Goal: Information Seeking & Learning: Learn about a topic

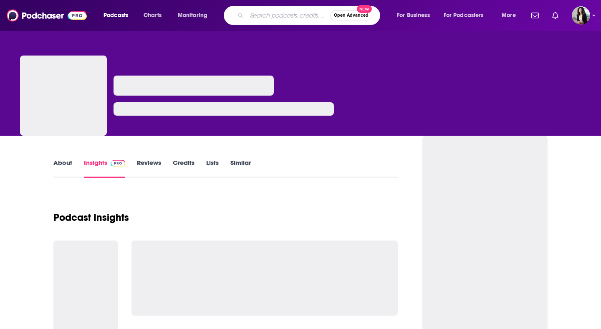
click at [254, 12] on input "Search podcasts, credits, & more..." at bounding box center [288, 15] width 83 height 13
type input "Conversing with [PERSON_NAME]"
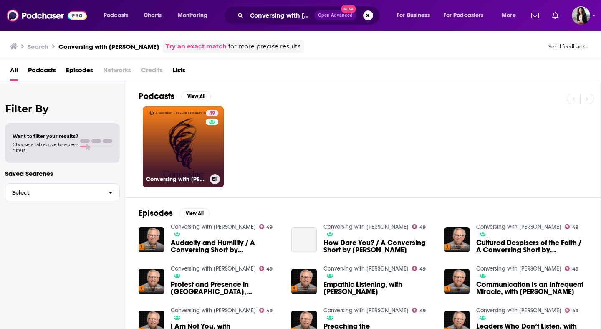
click at [187, 132] on link "49 Conversing with Mark Labberton" at bounding box center [183, 146] width 81 height 81
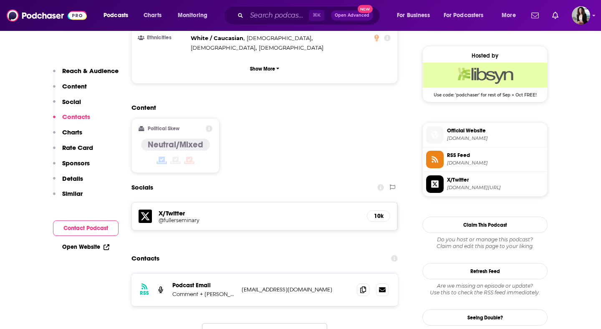
scroll to position [654, 0]
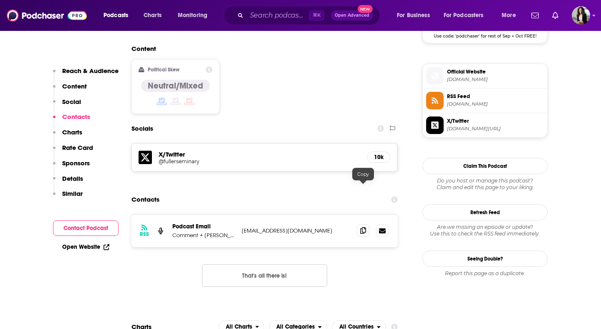
click at [363, 227] on icon at bounding box center [363, 230] width 6 height 7
click at [281, 14] on input "Search podcasts, credits, & more..." at bounding box center [278, 15] width 62 height 13
paste input "Everyday Disciple"
type input "Everyday Disciple"
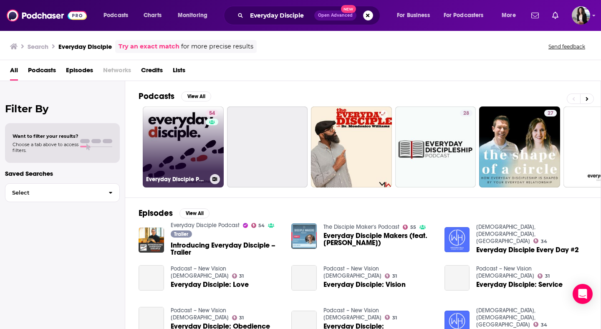
click at [202, 144] on link "54 Everyday Disciple Podcast" at bounding box center [183, 146] width 81 height 81
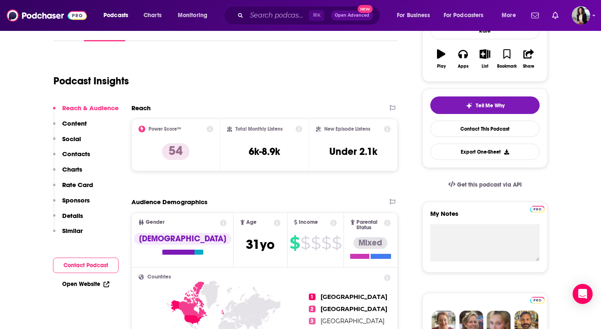
scroll to position [106, 0]
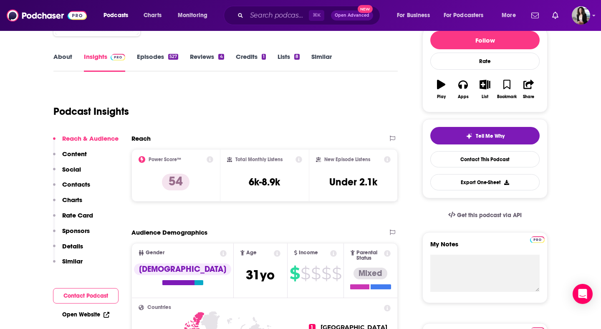
click at [152, 58] on link "Episodes 527" at bounding box center [157, 62] width 41 height 19
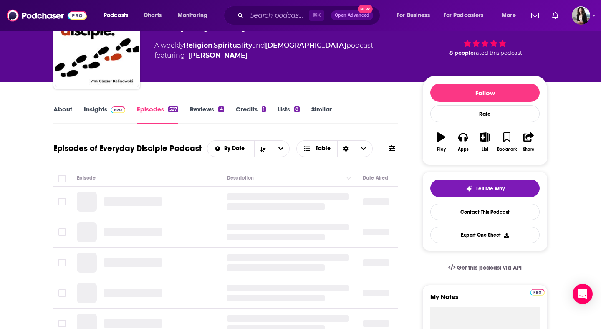
scroll to position [56, 0]
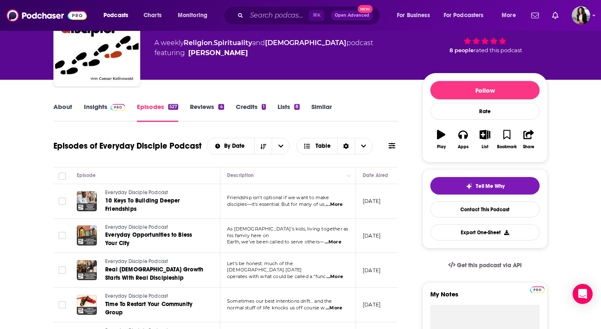
click at [115, 108] on img at bounding box center [118, 107] width 15 height 7
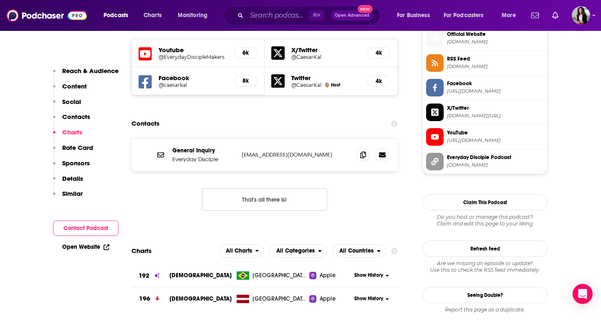
scroll to position [749, 0]
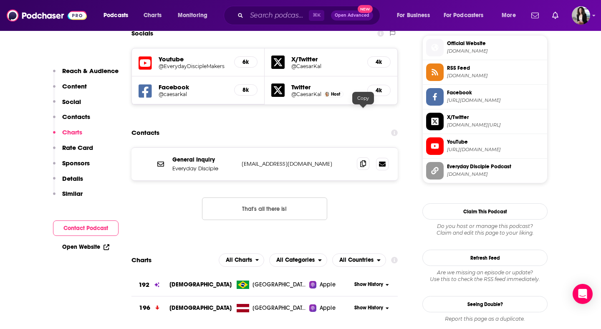
click at [365, 160] on icon at bounding box center [363, 163] width 6 height 7
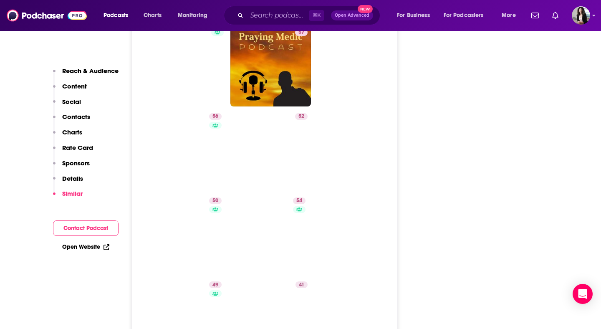
scroll to position [1564, 0]
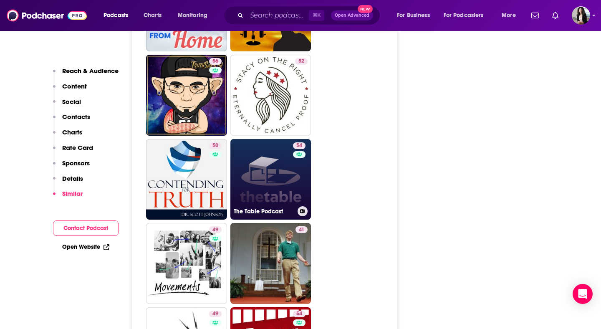
click at [265, 151] on link "54 The Table Podcast" at bounding box center [270, 179] width 81 height 81
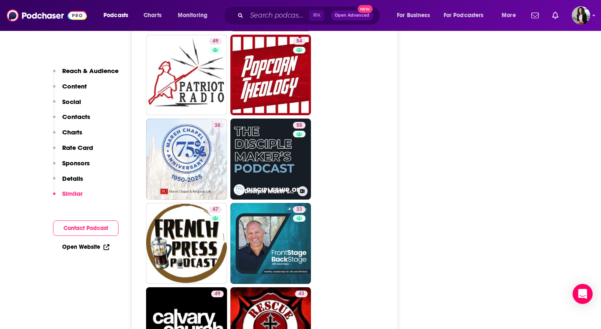
scroll to position [1836, 0]
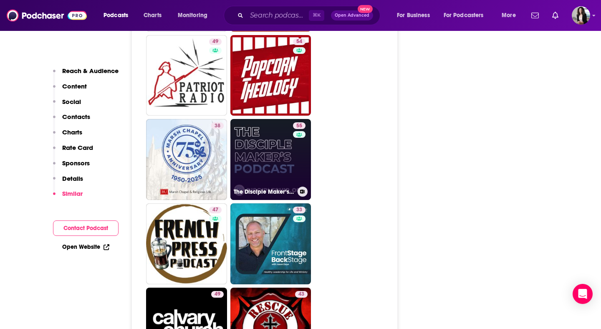
click at [277, 119] on link "55 The Disciple Maker‘s Podcast" at bounding box center [270, 159] width 81 height 81
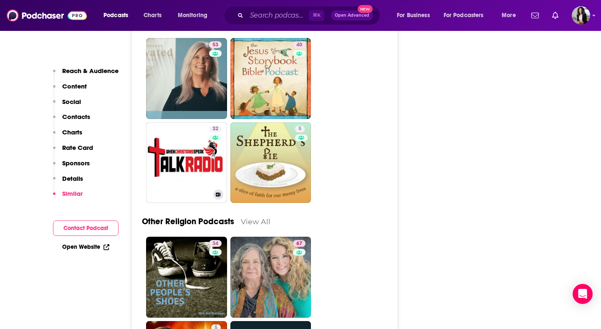
scroll to position [2337, 0]
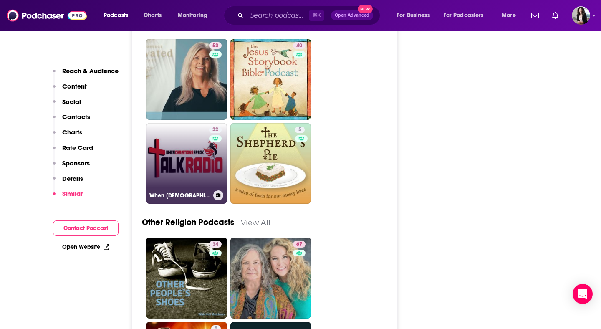
click at [189, 123] on link "32 When Christians Speak" at bounding box center [186, 163] width 81 height 81
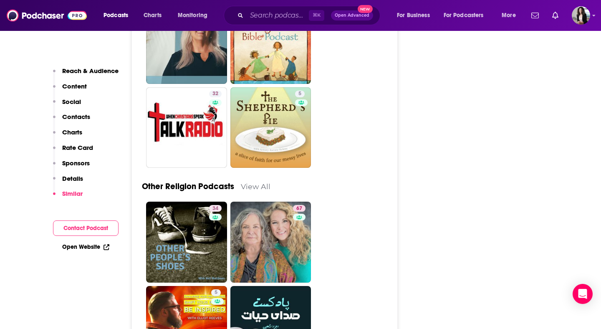
scroll to position [2373, 0]
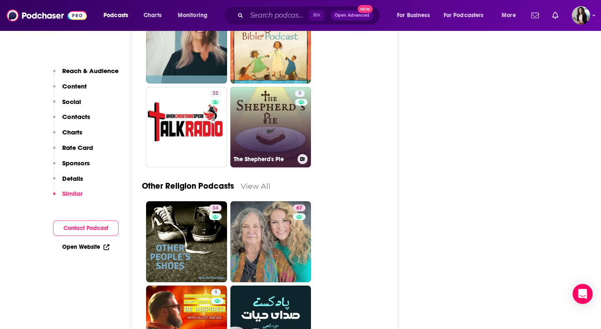
click at [269, 87] on link "5 The Shepherd's Pie" at bounding box center [270, 127] width 81 height 81
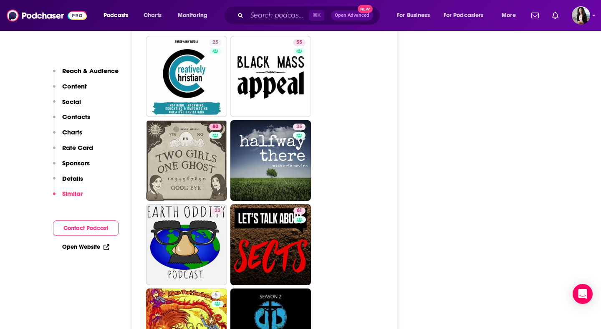
scroll to position [2791, 0]
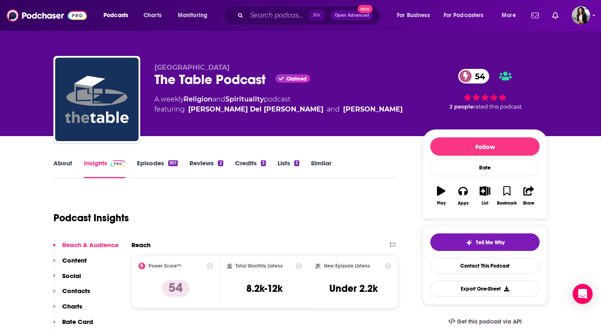
click at [69, 158] on div "About Insights Episodes 901 Reviews 2 Credits 3 Lists 3 Similar" at bounding box center [225, 168] width 344 height 20
click at [63, 167] on link "About" at bounding box center [62, 168] width 19 height 19
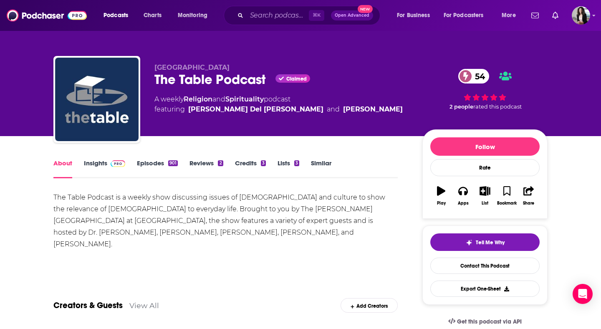
click at [159, 165] on link "Episodes 901" at bounding box center [157, 168] width 41 height 19
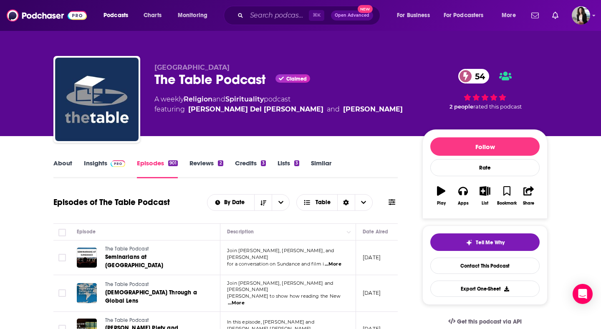
click at [104, 164] on link "Insights" at bounding box center [104, 168] width 41 height 19
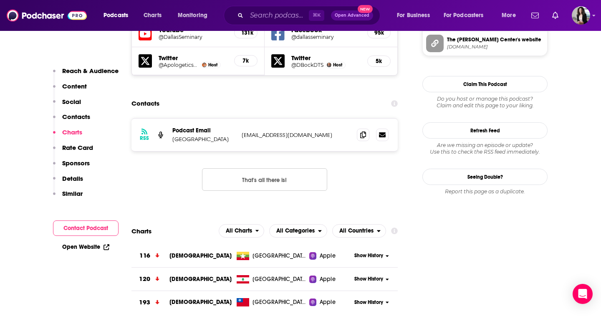
scroll to position [739, 0]
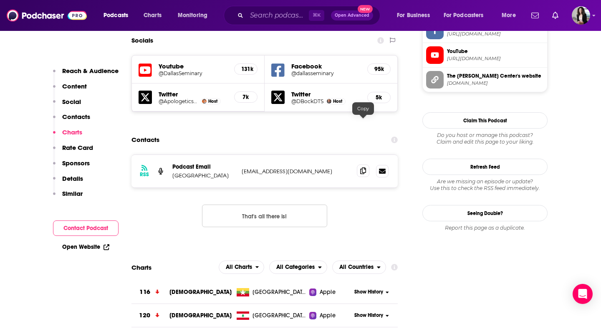
click at [364, 167] on icon at bounding box center [363, 170] width 6 height 7
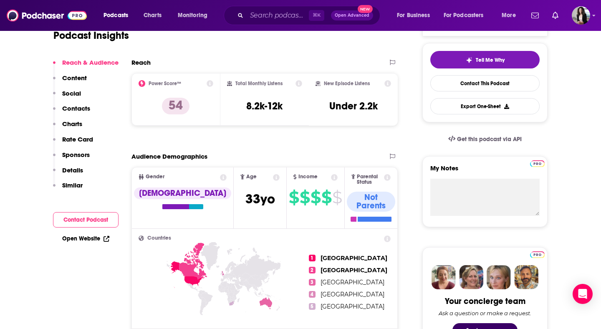
scroll to position [208, 0]
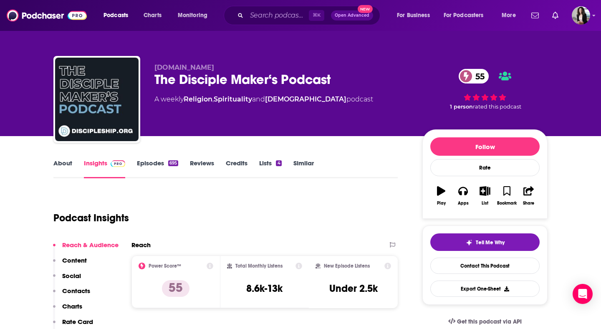
click at [167, 164] on link "Episodes 695" at bounding box center [157, 168] width 41 height 19
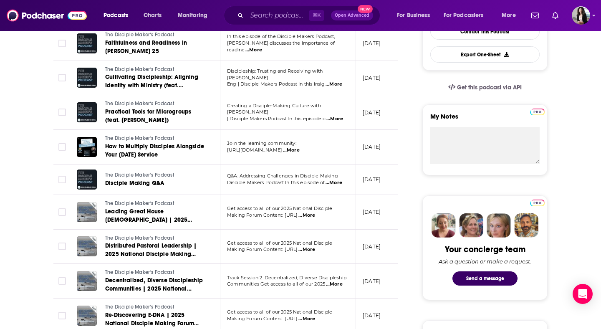
scroll to position [50, 0]
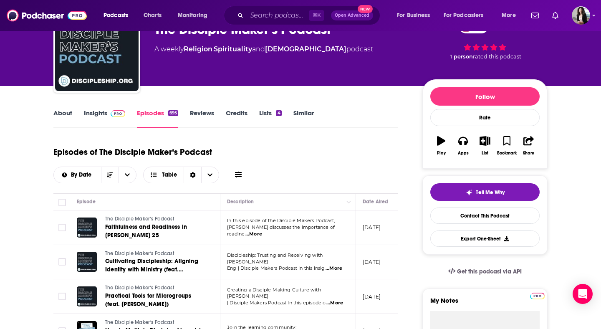
click at [113, 118] on link "Insights" at bounding box center [104, 118] width 41 height 19
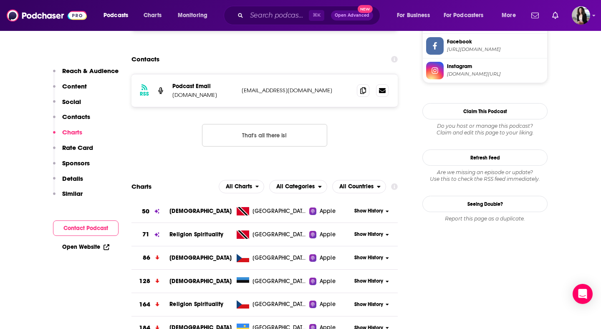
scroll to position [777, 0]
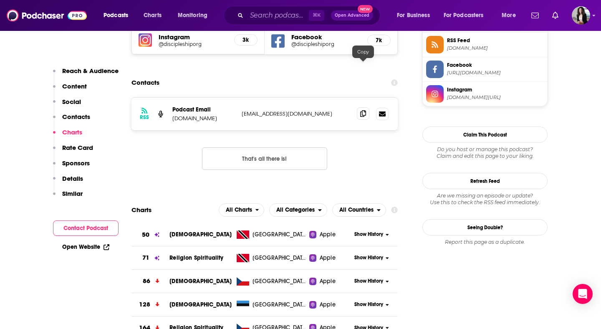
click at [365, 110] on icon at bounding box center [363, 113] width 6 height 7
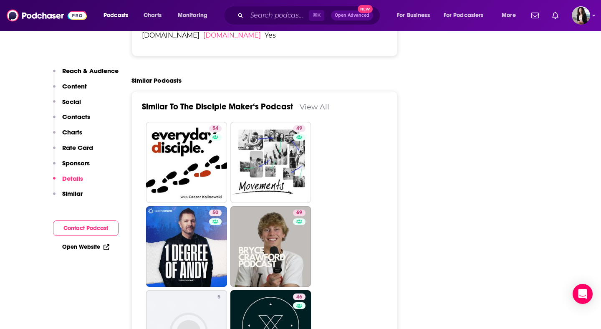
scroll to position [1499, 0]
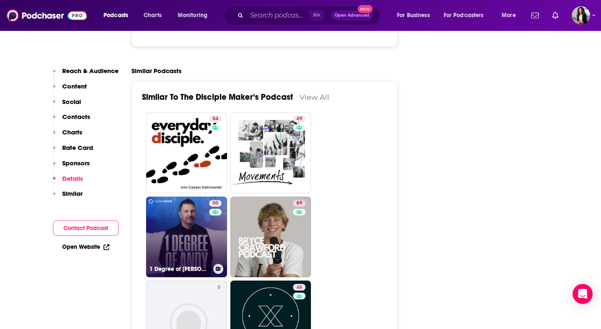
click at [191, 196] on link "50 1 Degree of Andy" at bounding box center [186, 236] width 81 height 81
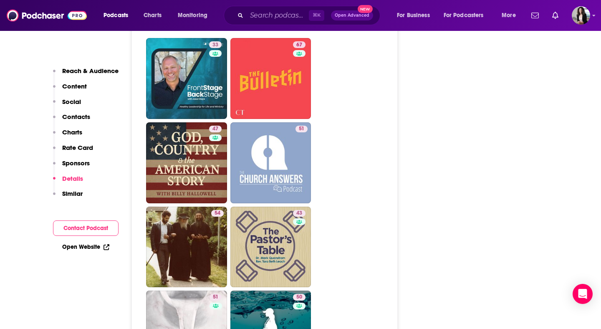
scroll to position [1916, 0]
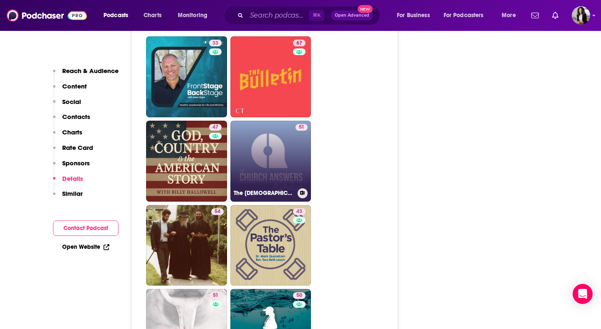
click at [282, 132] on link "51 The Church Answers Podcast" at bounding box center [270, 161] width 81 height 81
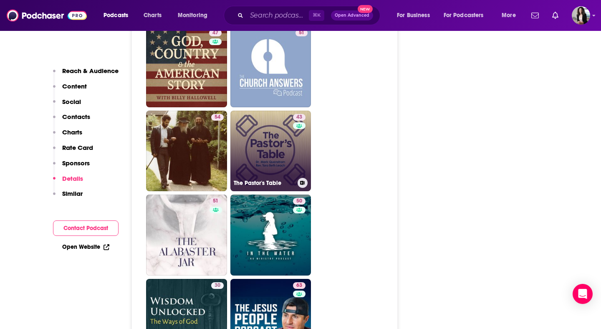
click at [270, 114] on link "43 The Pastor's Table" at bounding box center [270, 151] width 81 height 81
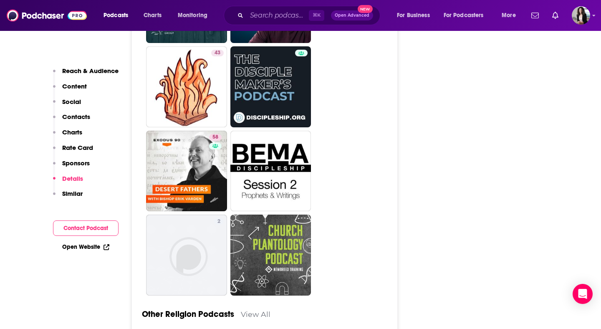
scroll to position [2329, 0]
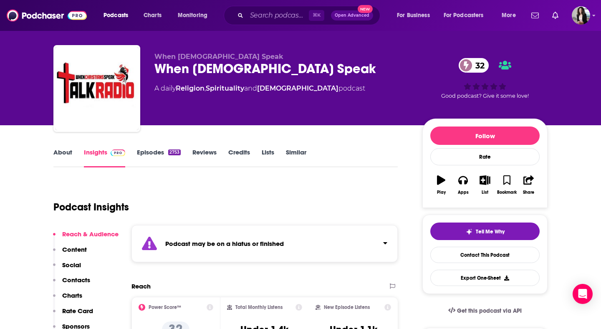
scroll to position [12, 0]
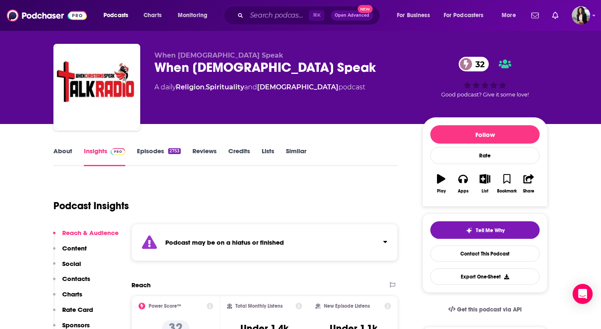
click at [151, 154] on link "Episodes 2753" at bounding box center [159, 156] width 44 height 19
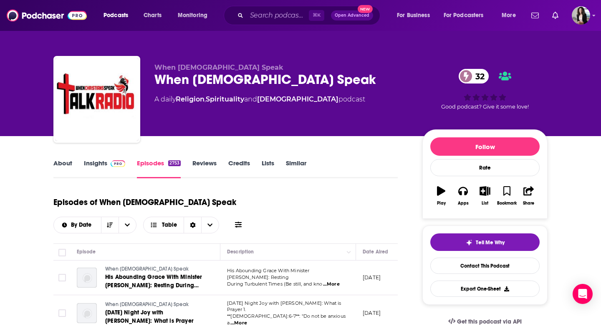
click at [109, 167] on link "Insights" at bounding box center [104, 168] width 41 height 19
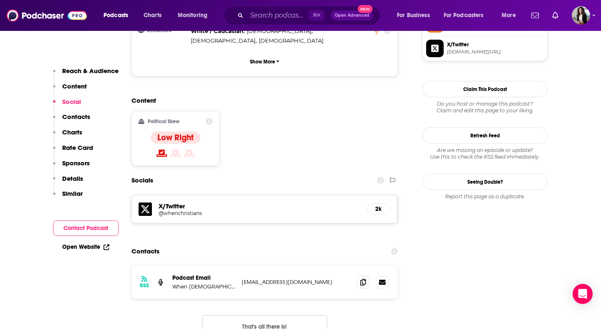
scroll to position [656, 0]
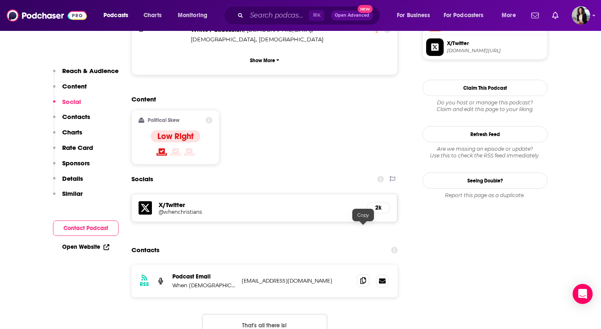
click at [365, 277] on icon at bounding box center [363, 280] width 6 height 7
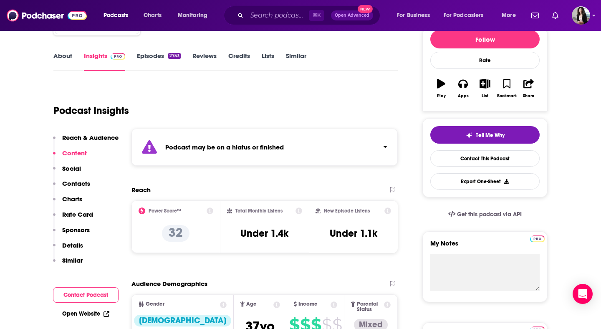
scroll to position [0, 0]
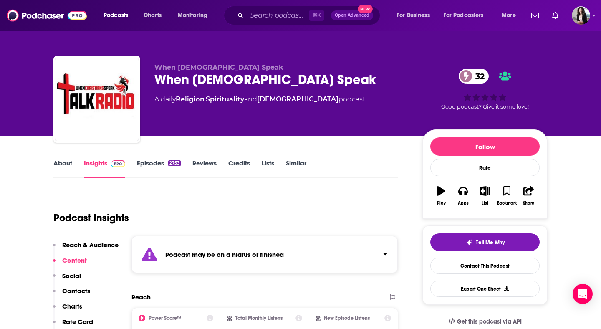
click at [57, 167] on link "About" at bounding box center [62, 168] width 19 height 19
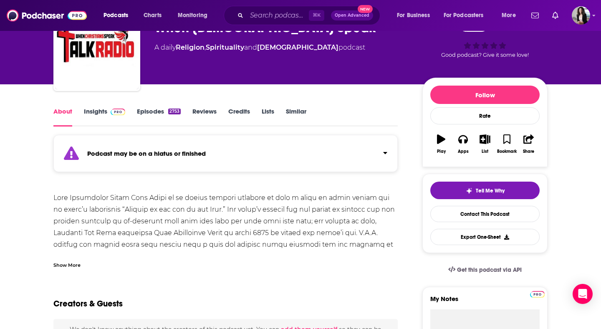
scroll to position [71, 0]
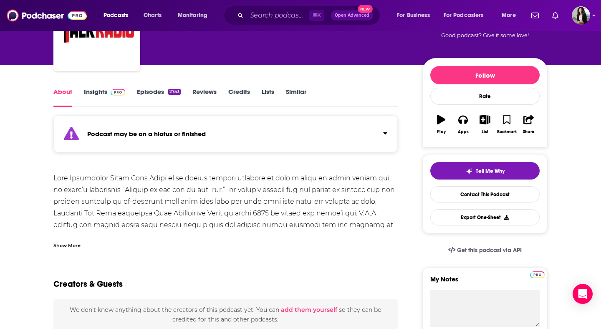
click at [64, 242] on div "Show More" at bounding box center [66, 245] width 27 height 8
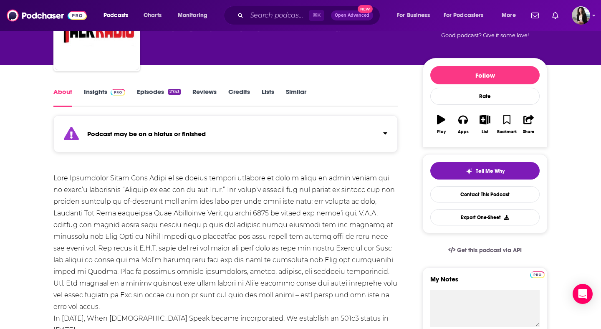
scroll to position [0, 0]
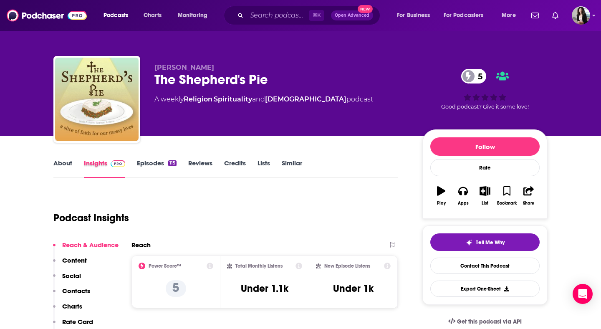
click at [133, 168] on div "Insights" at bounding box center [110, 168] width 53 height 19
click at [159, 166] on link "Episodes 115" at bounding box center [157, 168] width 40 height 19
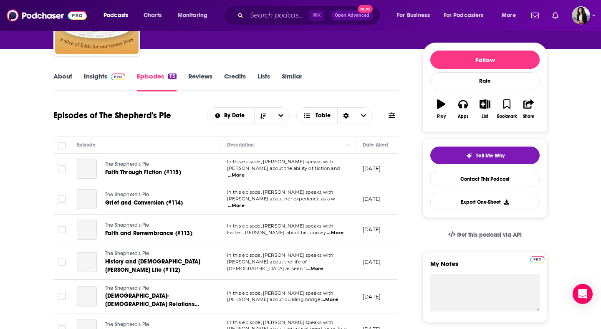
scroll to position [100, 0]
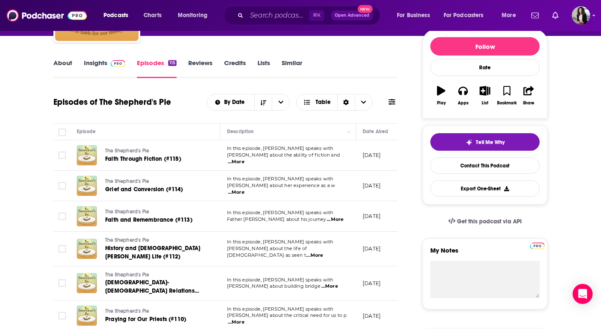
click at [112, 63] on img at bounding box center [118, 63] width 15 height 7
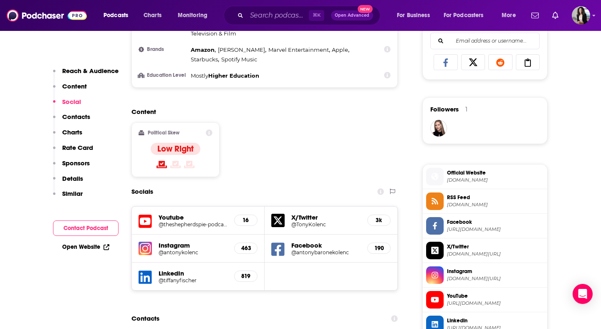
scroll to position [705, 0]
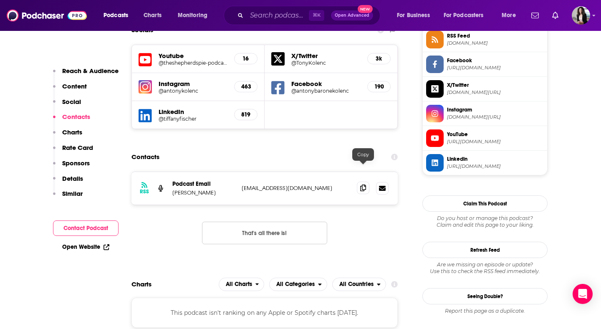
click at [363, 184] on icon at bounding box center [363, 187] width 6 height 7
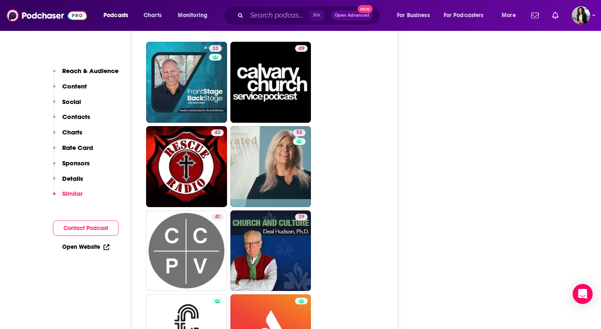
scroll to position [1635, 0]
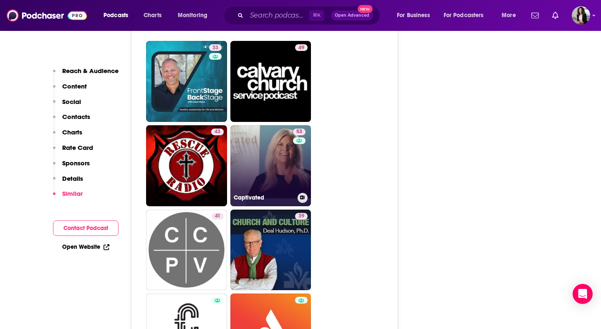
click at [251, 140] on link "53 Captivated" at bounding box center [270, 165] width 81 height 81
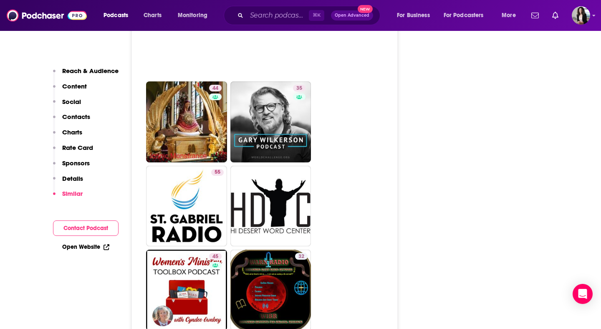
scroll to position [2184, 0]
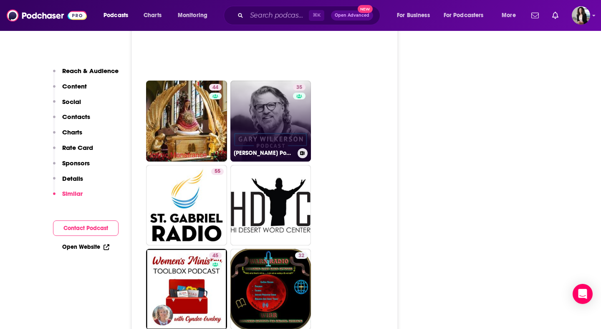
click at [272, 89] on link "35 [PERSON_NAME] Podcast" at bounding box center [270, 121] width 81 height 81
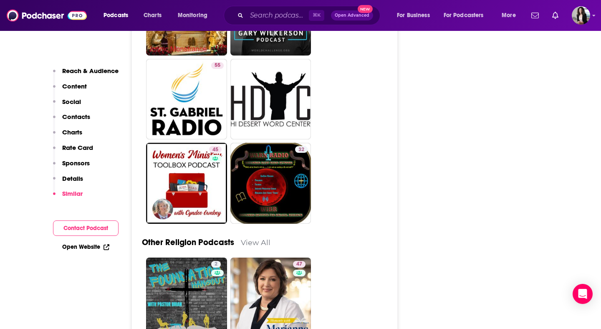
scroll to position [2293, 0]
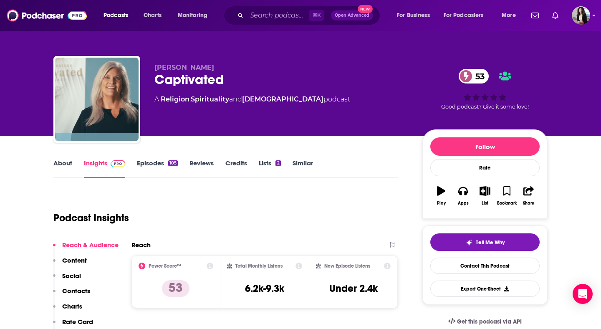
click at [68, 163] on link "About" at bounding box center [62, 168] width 19 height 19
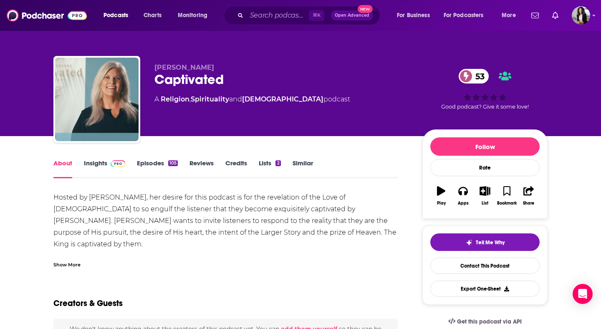
click at [77, 261] on div "Show More" at bounding box center [66, 264] width 27 height 8
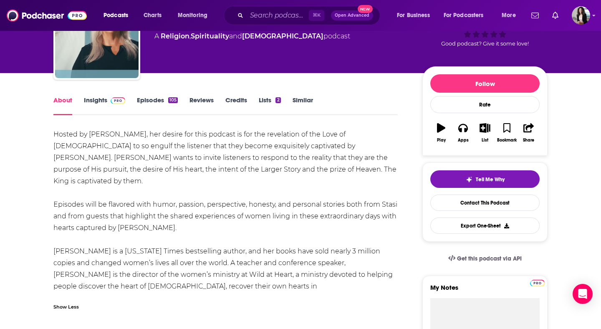
scroll to position [63, 0]
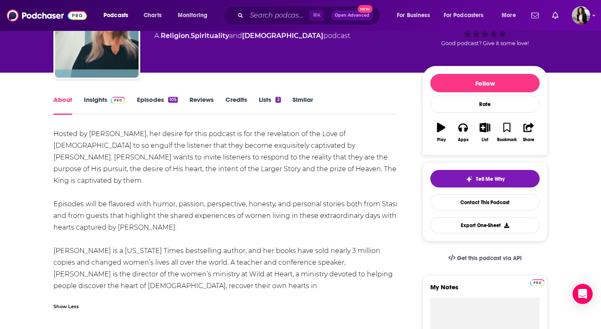
click at [169, 100] on div "105" at bounding box center [173, 100] width 10 height 6
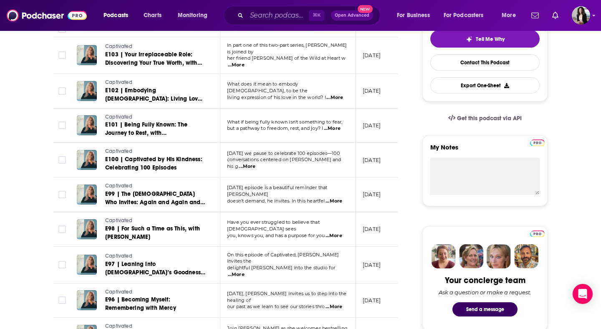
scroll to position [204, 0]
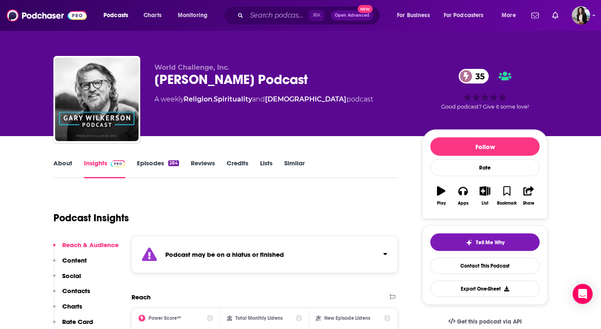
click at [160, 162] on link "Episodes 284" at bounding box center [158, 168] width 42 height 19
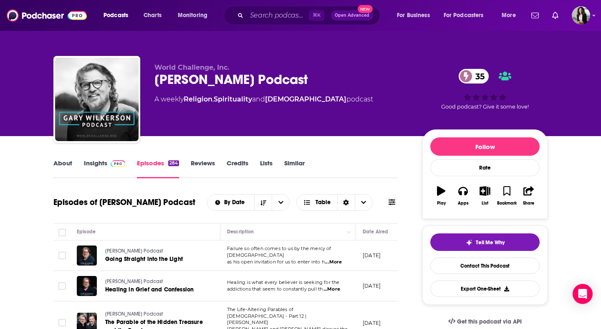
click at [112, 168] on link "Insights" at bounding box center [104, 168] width 41 height 19
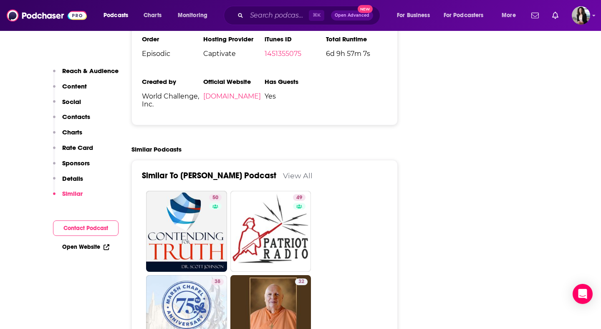
scroll to position [1395, 0]
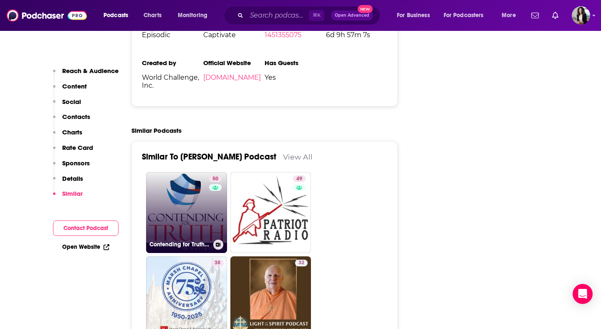
click at [196, 172] on link "50 Contending for Truth Podcast, Dr. Scott Johnson" at bounding box center [186, 212] width 81 height 81
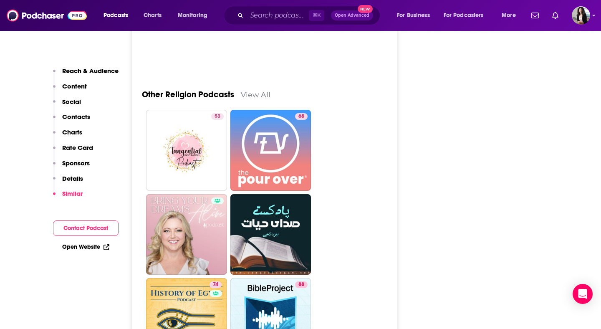
scroll to position [2498, 0]
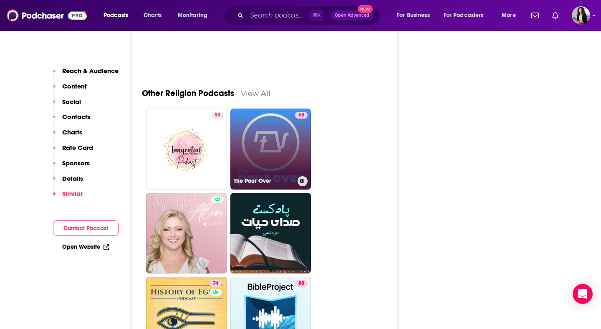
click at [251, 108] on link "68 The Pour Over" at bounding box center [270, 148] width 81 height 81
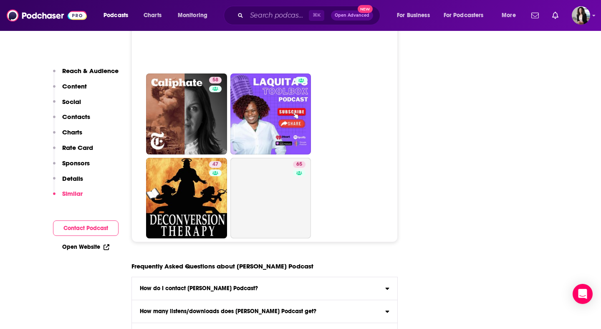
scroll to position [3917, 0]
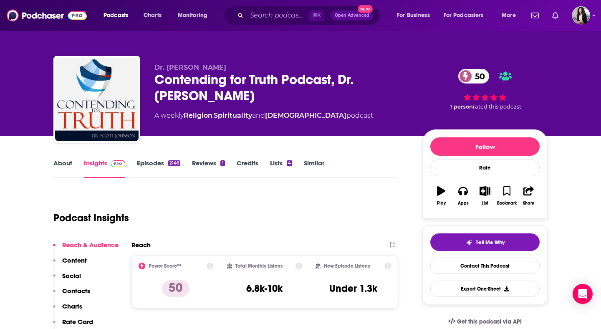
click at [63, 168] on link "About" at bounding box center [62, 168] width 19 height 19
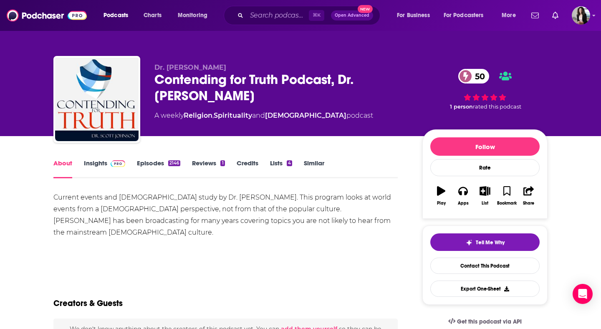
click at [157, 165] on link "Episodes 2146" at bounding box center [158, 168] width 43 height 19
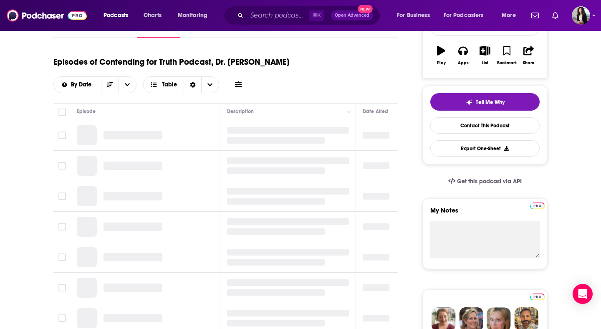
scroll to position [146, 0]
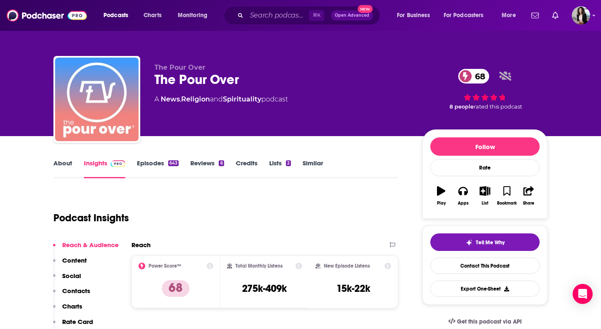
click at [55, 164] on link "About" at bounding box center [62, 168] width 19 height 19
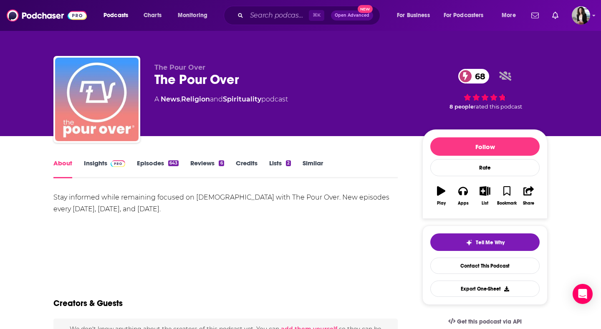
click at [160, 167] on link "Episodes 643" at bounding box center [158, 168] width 42 height 19
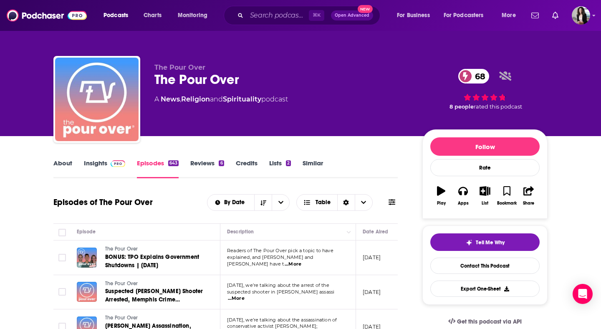
click at [116, 164] on img at bounding box center [118, 163] width 15 height 7
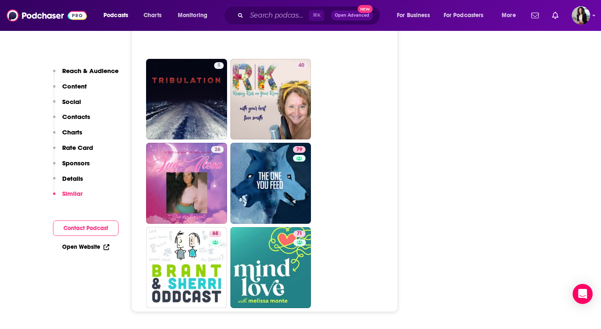
scroll to position [4168, 0]
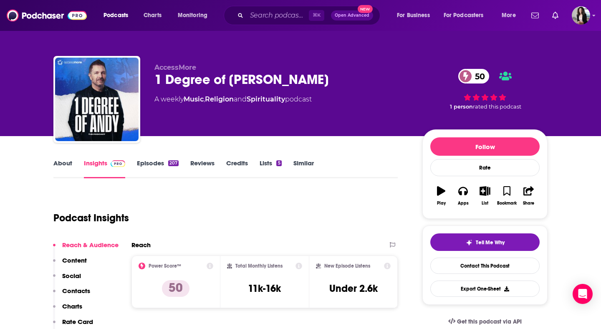
click at [163, 166] on link "Episodes 207" at bounding box center [158, 168] width 42 height 19
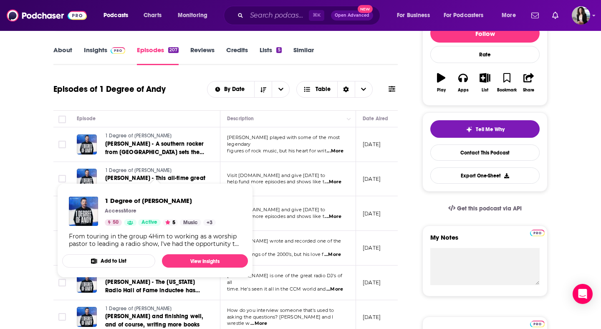
scroll to position [88, 0]
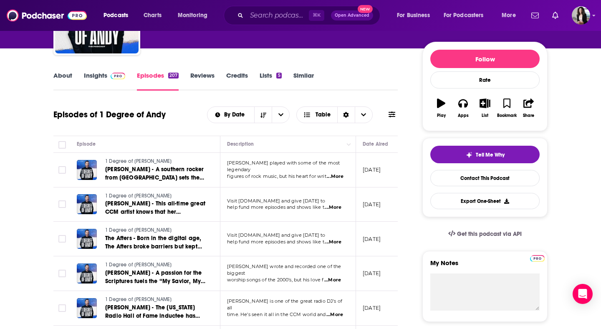
click at [62, 78] on link "About" at bounding box center [62, 80] width 19 height 19
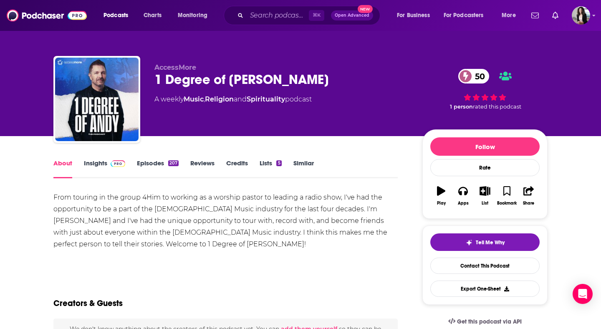
click at [122, 159] on span at bounding box center [118, 163] width 15 height 8
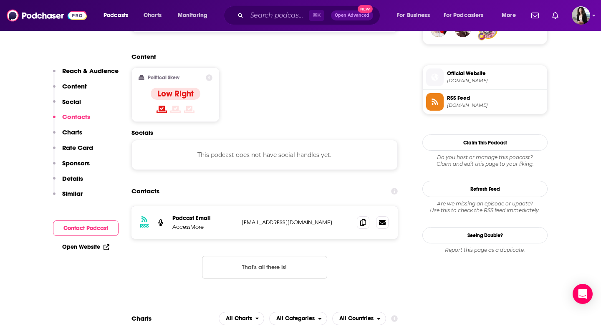
scroll to position [647, 0]
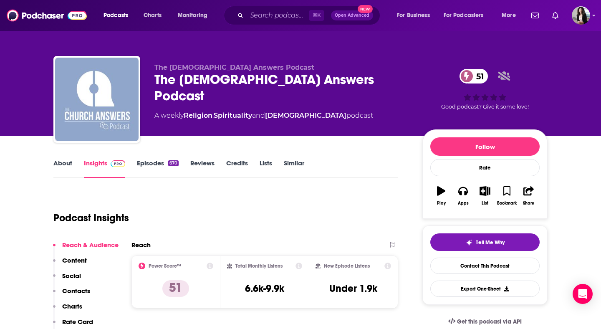
click at [70, 161] on link "About" at bounding box center [62, 168] width 19 height 19
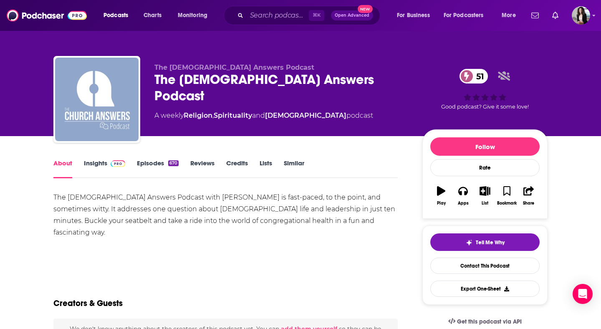
click at [150, 162] on link "Episodes 670" at bounding box center [158, 168] width 42 height 19
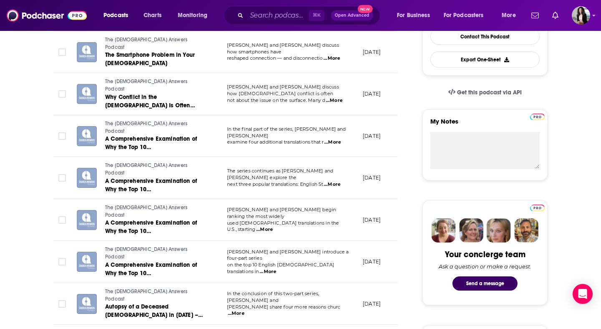
scroll to position [228, 0]
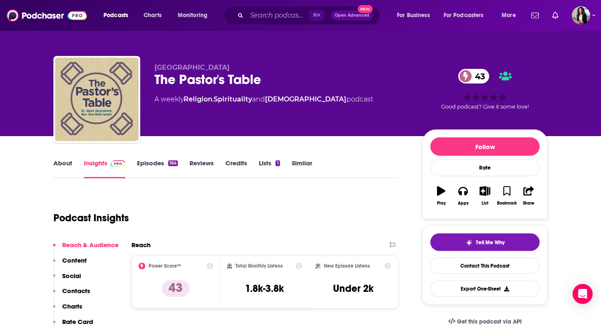
click at [64, 168] on link "About" at bounding box center [62, 168] width 19 height 19
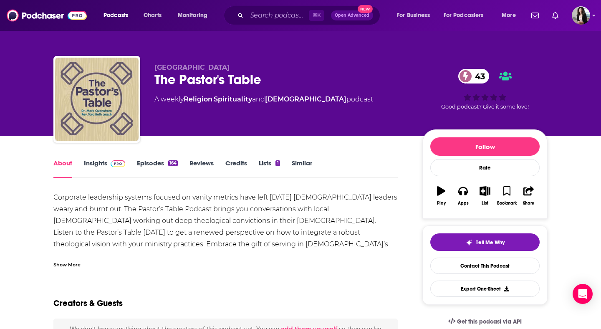
click at [161, 164] on link "Episodes 164" at bounding box center [157, 168] width 41 height 19
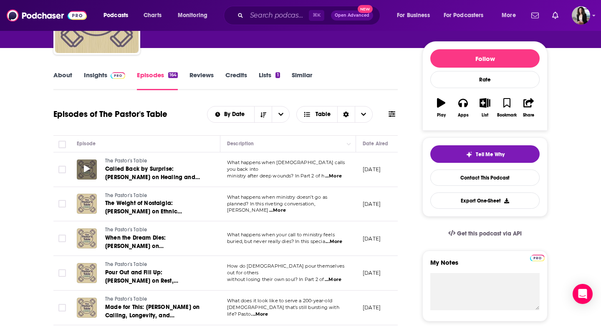
scroll to position [86, 0]
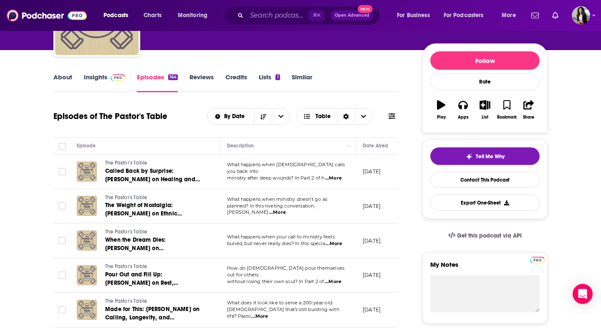
click at [115, 78] on img at bounding box center [118, 77] width 15 height 7
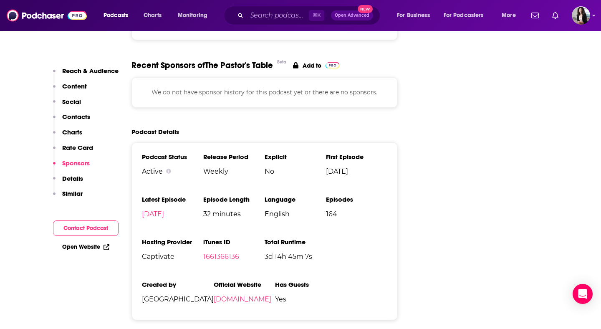
scroll to position [781, 0]
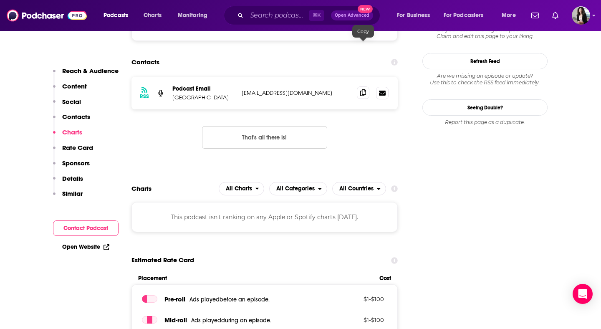
click at [359, 86] on span at bounding box center [363, 92] width 13 height 13
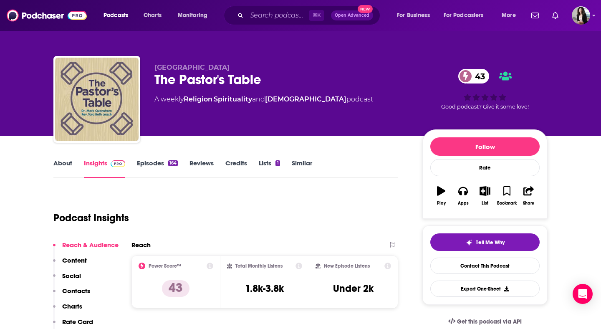
scroll to position [653, 0]
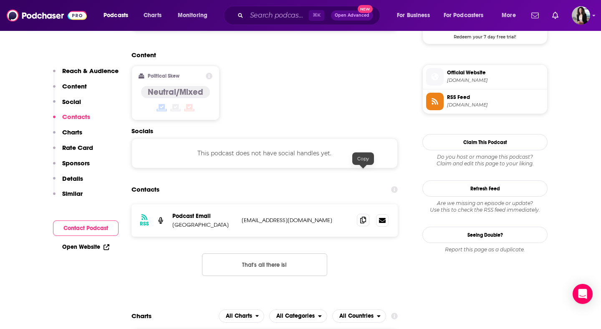
click at [361, 214] on span at bounding box center [363, 220] width 13 height 13
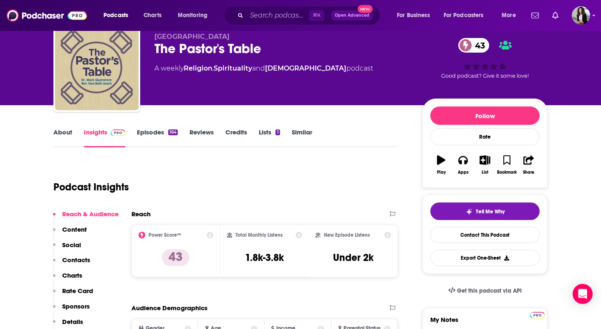
click at [54, 135] on link "About" at bounding box center [62, 137] width 19 height 19
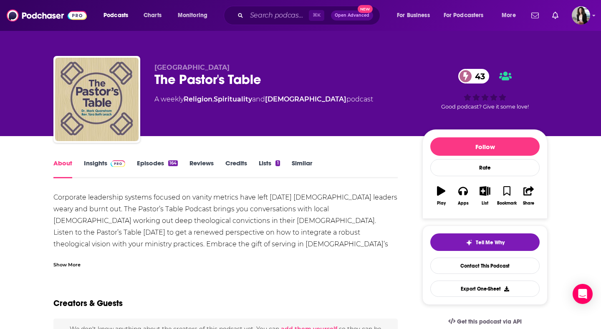
click at [72, 260] on div "Show More" at bounding box center [66, 264] width 27 height 8
click at [112, 159] on span at bounding box center [118, 163] width 15 height 8
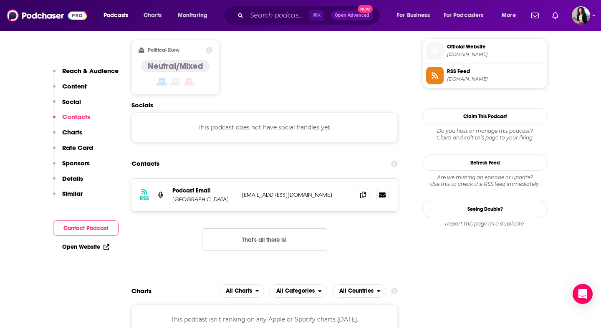
scroll to position [686, 0]
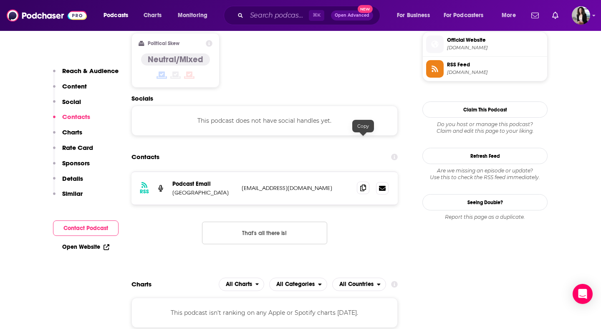
click at [364, 184] on icon at bounding box center [363, 187] width 6 height 7
